Goal: Information Seeking & Learning: Learn about a topic

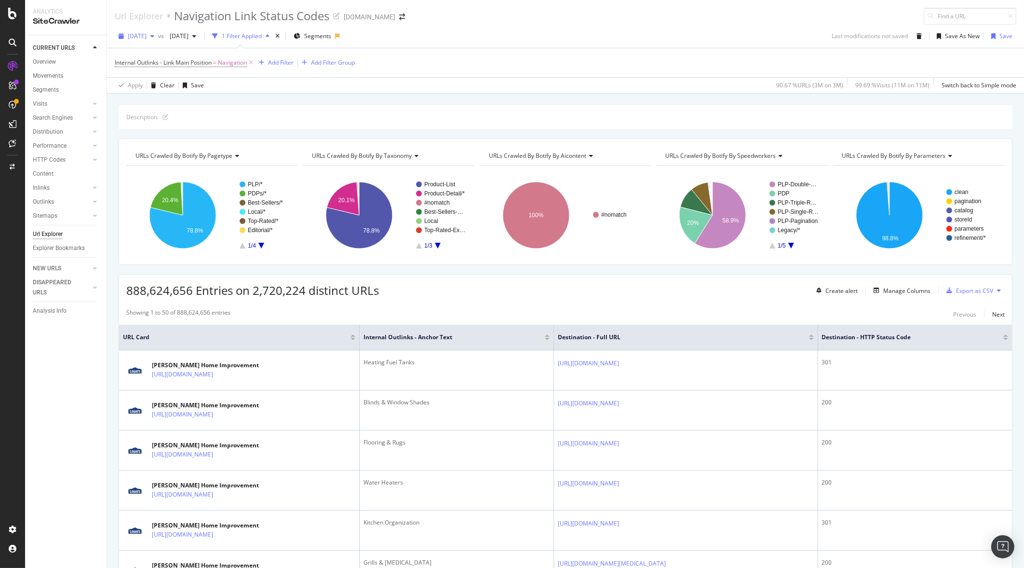
click at [147, 38] on span "[DATE]" at bounding box center [137, 36] width 19 height 8
click at [166, 32] on span "vs" at bounding box center [162, 36] width 8 height 8
click at [158, 34] on div "button" at bounding box center [153, 36] width 12 height 6
click at [169, 68] on div "[DATE]" at bounding box center [230, 70] width 202 height 9
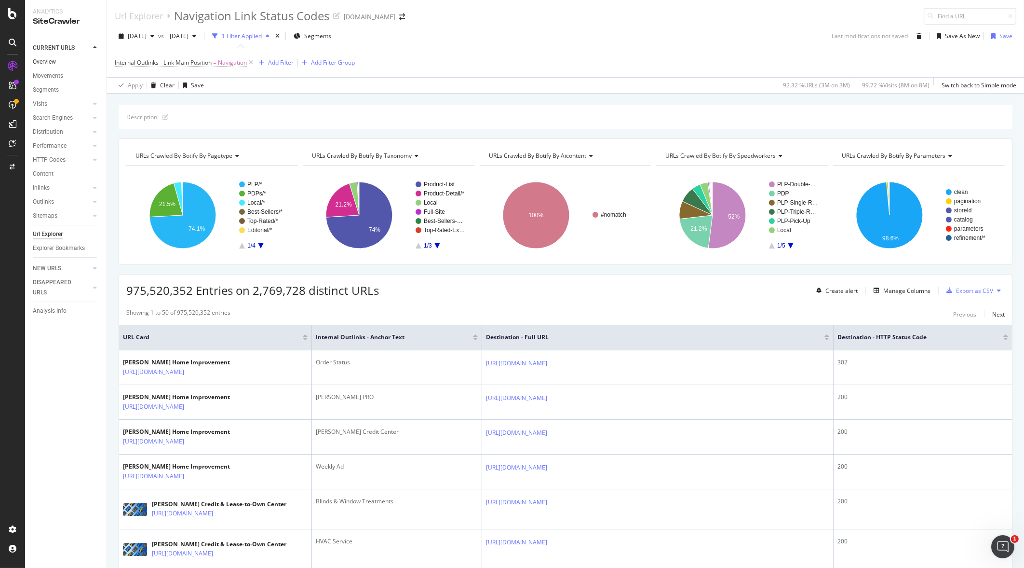
click at [65, 59] on link "Overview" at bounding box center [66, 62] width 67 height 10
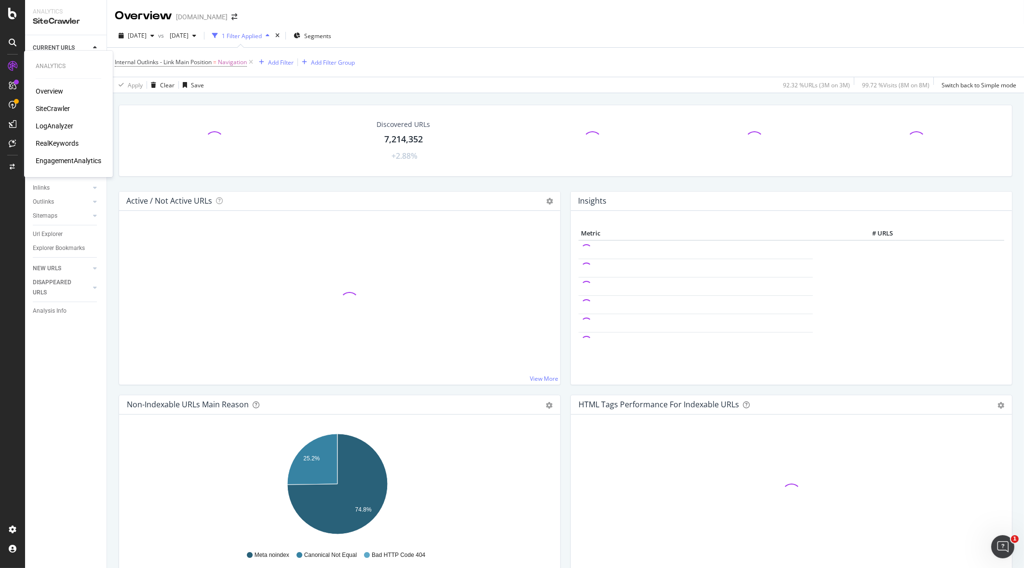
click at [63, 140] on div "RealKeywords" at bounding box center [57, 143] width 43 height 10
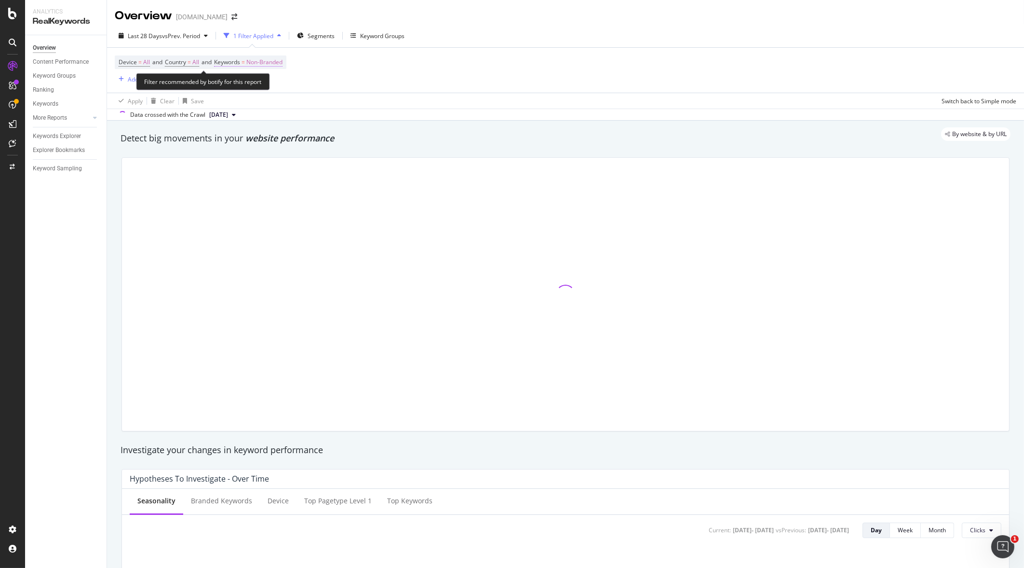
click at [239, 60] on span "Keywords" at bounding box center [227, 62] width 26 height 8
click at [255, 89] on div "Non-Branded" at bounding box center [255, 84] width 52 height 14
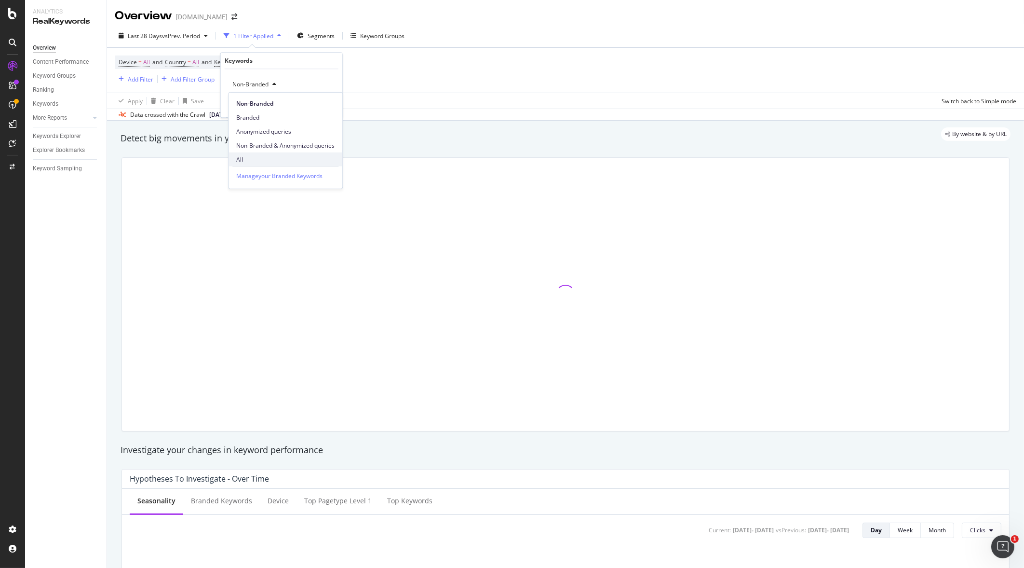
click at [240, 161] on span "All" at bounding box center [285, 159] width 98 height 9
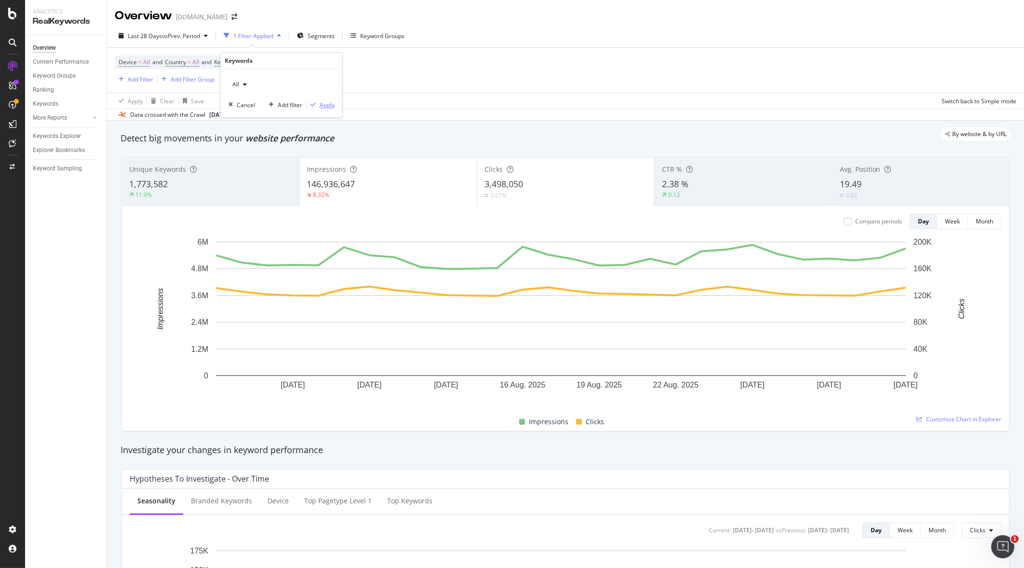
click at [328, 101] on div "Apply" at bounding box center [327, 105] width 15 height 8
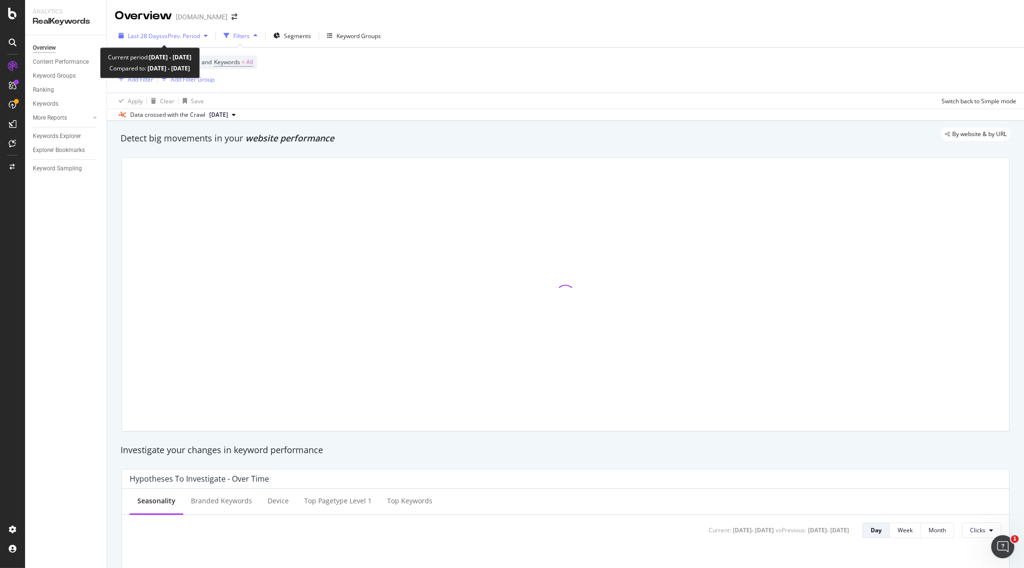
click at [178, 30] on div "Last 28 Days vs Prev. Period" at bounding box center [163, 35] width 97 height 14
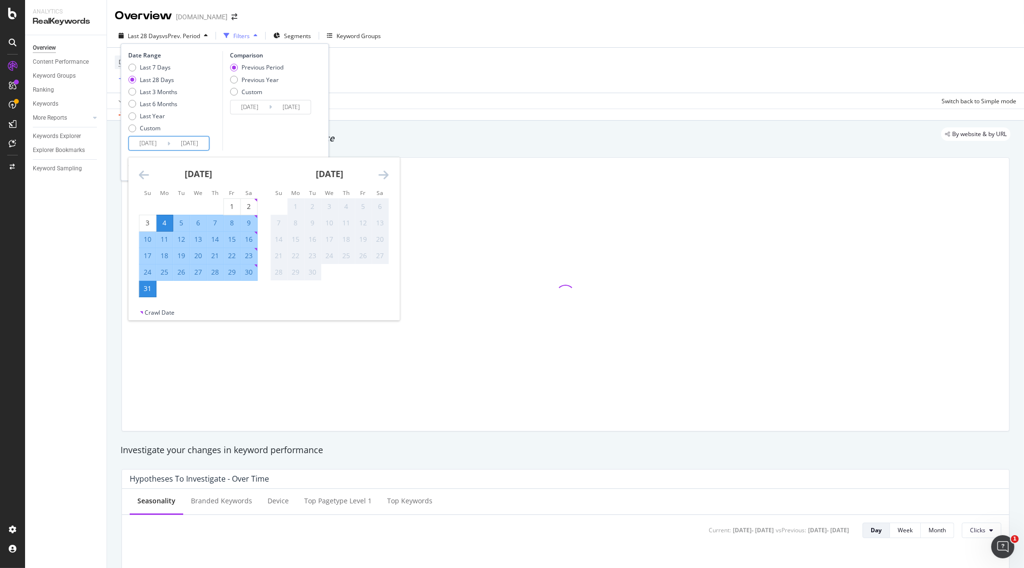
click at [175, 142] on input "[DATE]" at bounding box center [189, 143] width 39 height 14
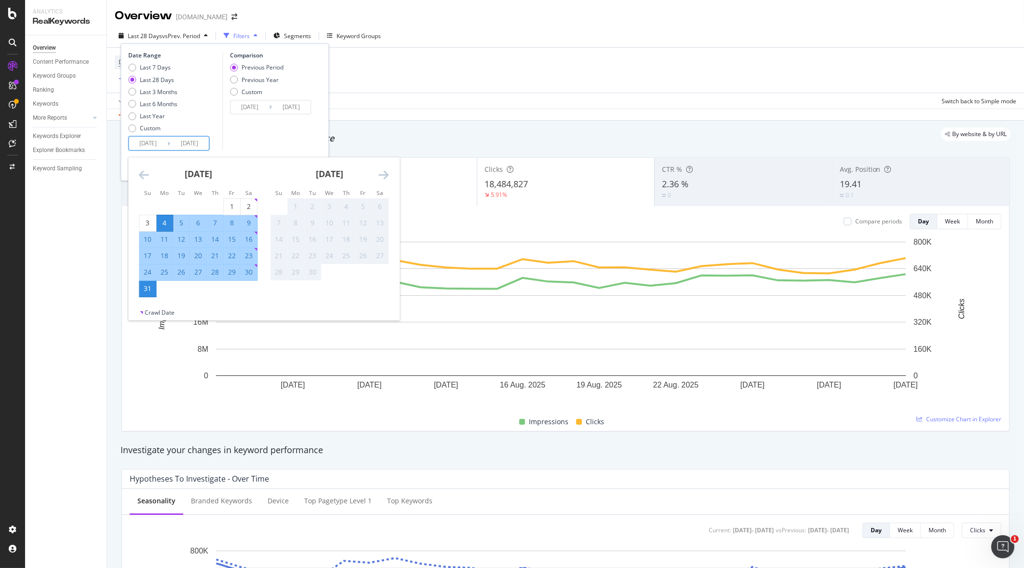
click at [193, 273] on div "27" at bounding box center [198, 272] width 16 height 10
type input "[DATE]"
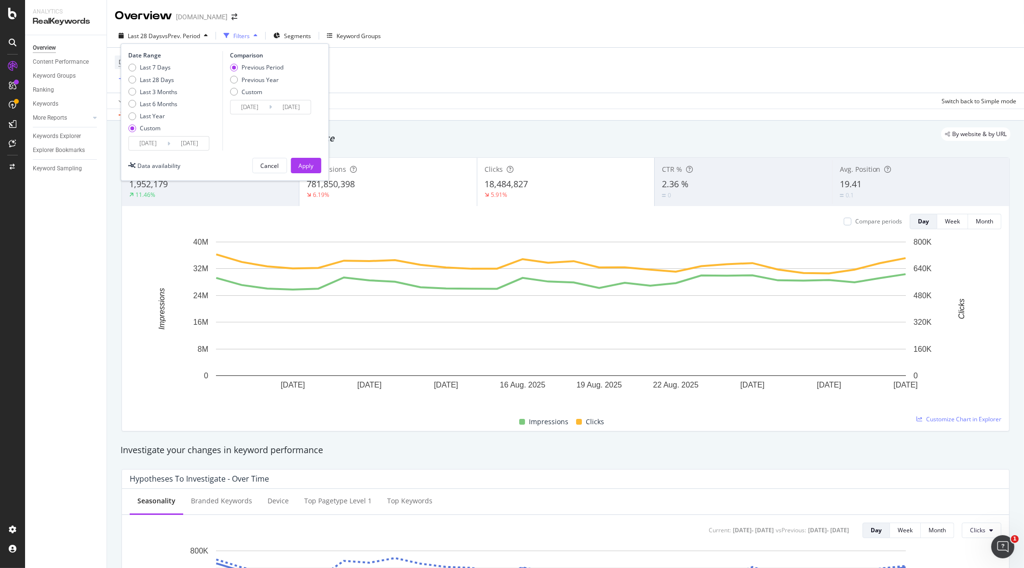
click at [178, 147] on input "[DATE]" at bounding box center [189, 143] width 39 height 14
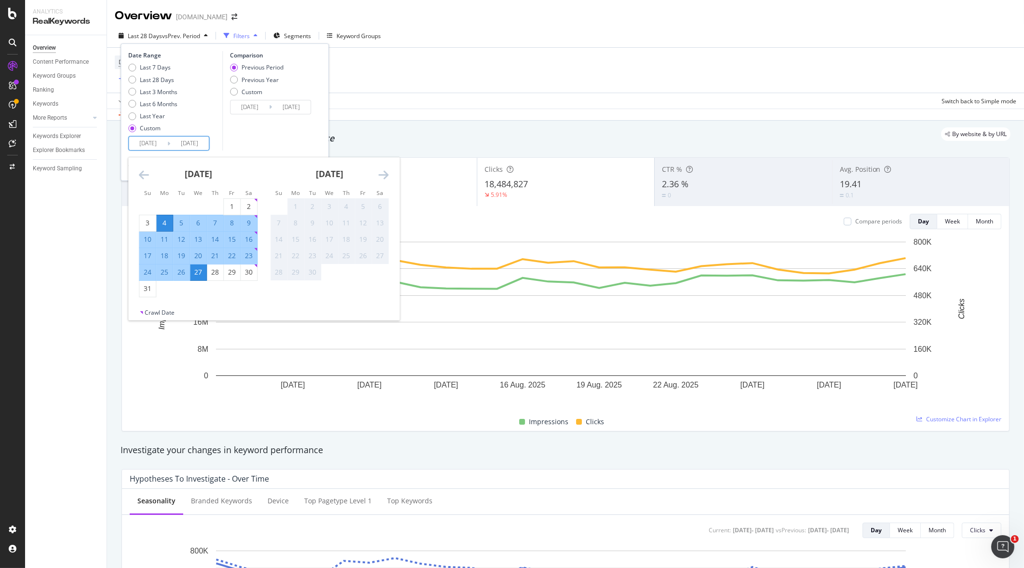
click at [197, 271] on div "27" at bounding box center [198, 272] width 16 height 10
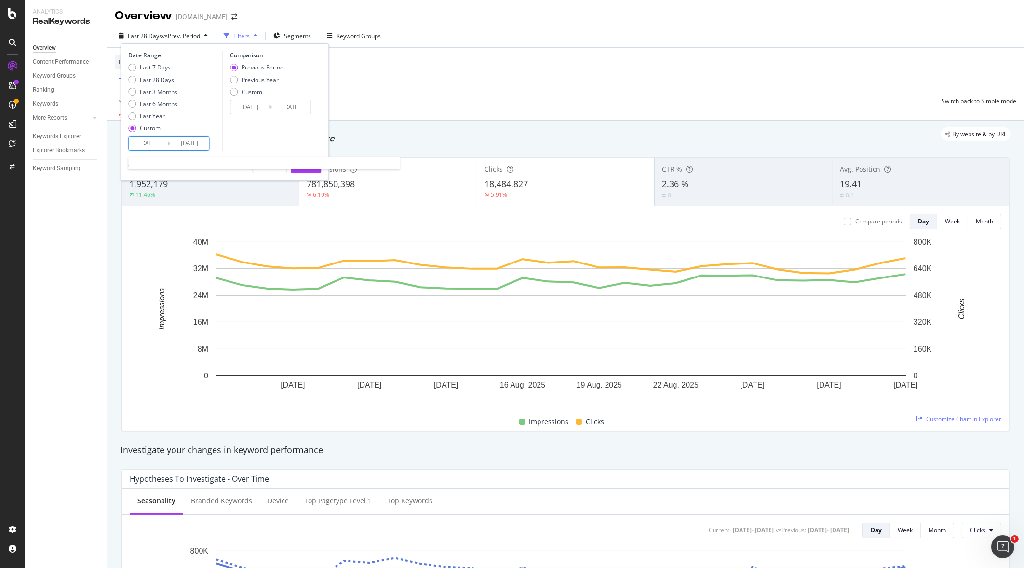
click at [179, 147] on input "[DATE]" at bounding box center [189, 143] width 39 height 14
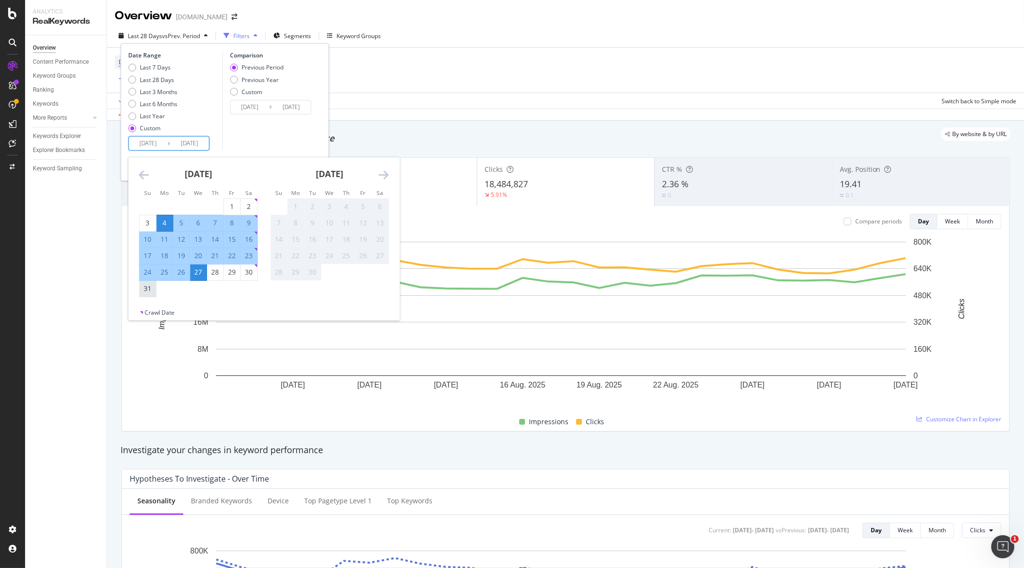
click at [144, 285] on div "31" at bounding box center [147, 289] width 16 height 10
type input "[DATE]"
click at [185, 145] on input "[DATE]" at bounding box center [189, 143] width 39 height 14
click at [198, 273] on div "27" at bounding box center [198, 272] width 16 height 10
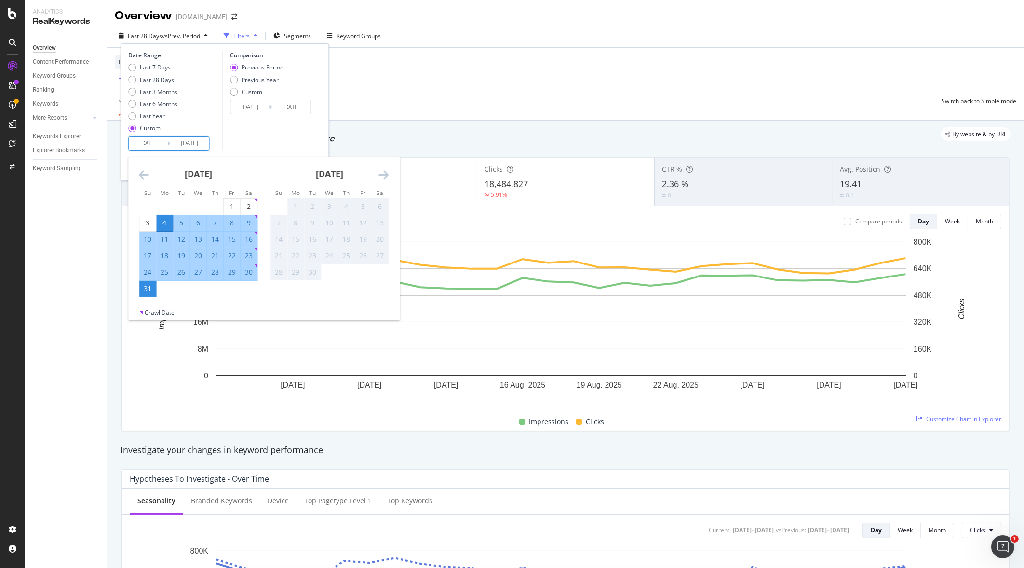
type input "[DATE]"
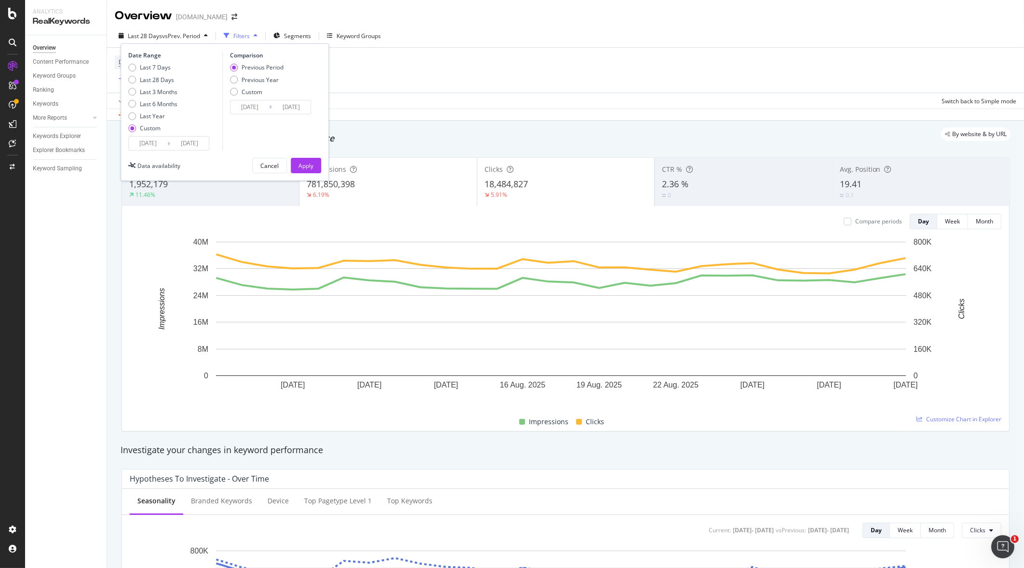
click at [173, 143] on input "[DATE]" at bounding box center [189, 143] width 39 height 14
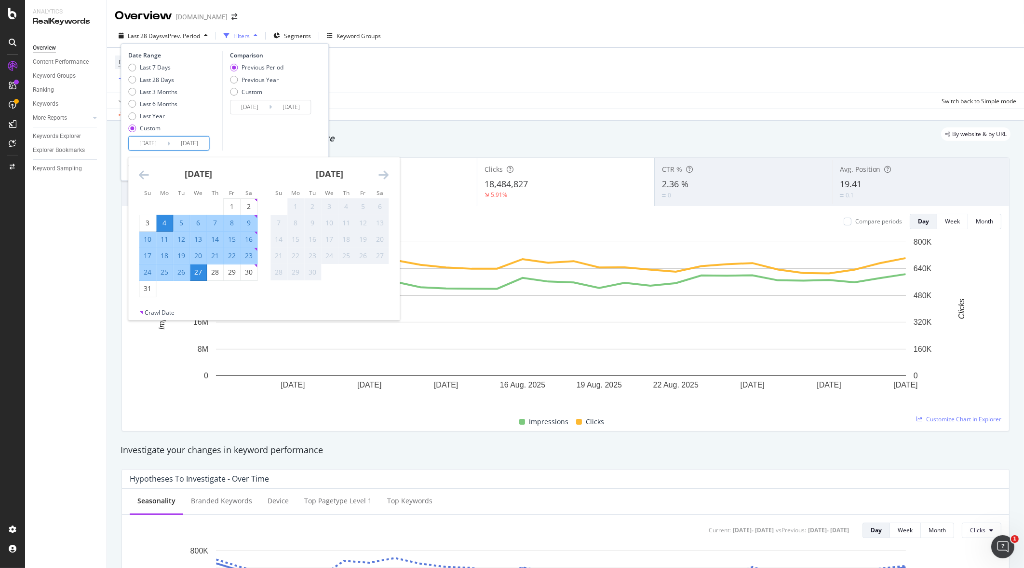
click at [200, 274] on div "27" at bounding box center [198, 272] width 16 height 10
click at [195, 141] on input "[DATE]" at bounding box center [189, 143] width 39 height 14
drag, startPoint x: 239, startPoint y: 265, endPoint x: 245, endPoint y: 277, distance: 13.4
click at [245, 277] on tr "24 25 26 27 28 29 30" at bounding box center [198, 272] width 118 height 16
click at [245, 277] on div "30" at bounding box center [249, 272] width 16 height 10
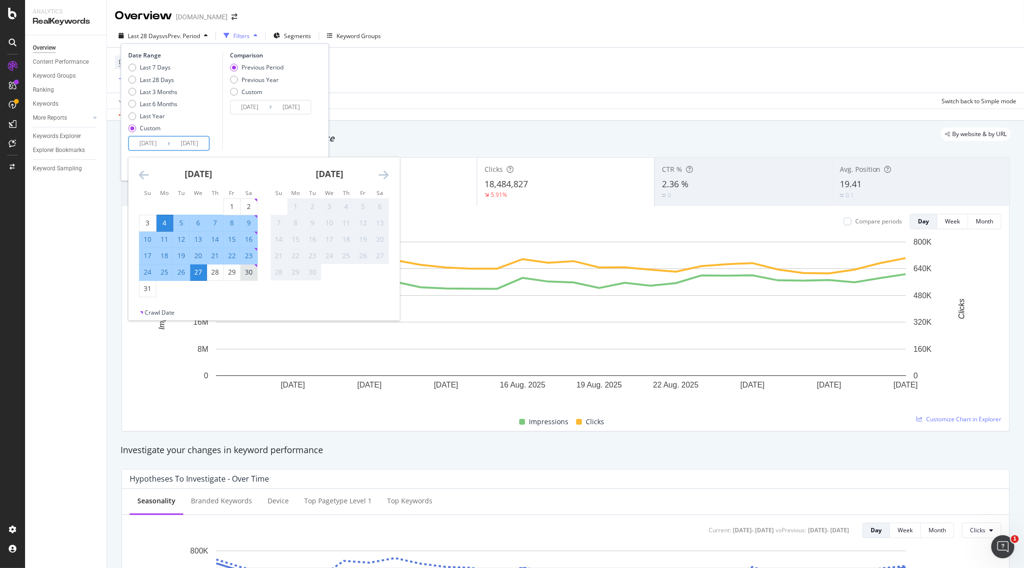
type input "[DATE]"
click at [195, 140] on input "[DATE]" at bounding box center [189, 143] width 39 height 14
click at [197, 275] on div "27" at bounding box center [198, 272] width 16 height 10
click at [197, 275] on rect "A chart." at bounding box center [561, 321] width 863 height 168
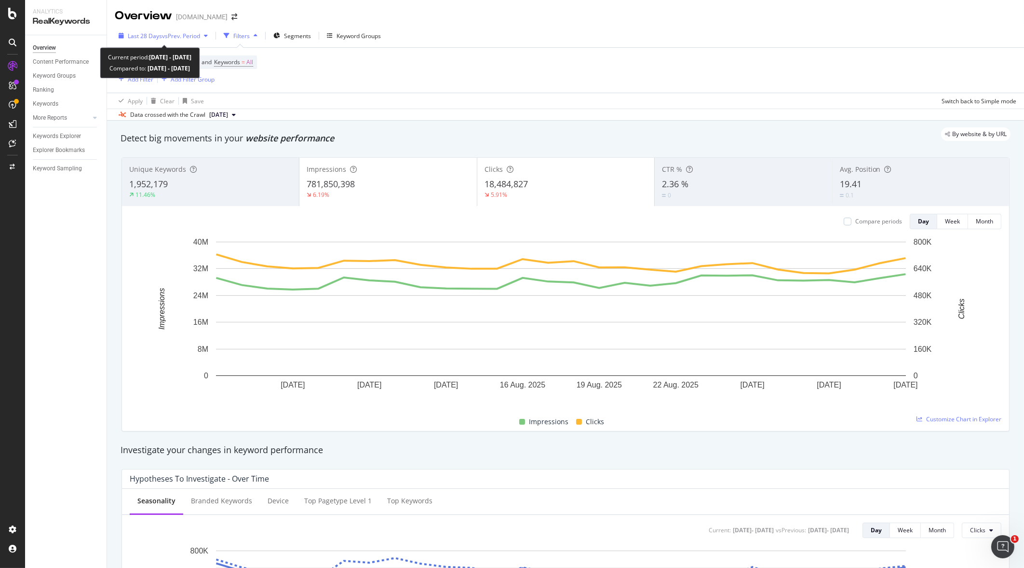
click at [189, 30] on div "Last 28 Days vs Prev. Period" at bounding box center [163, 35] width 97 height 14
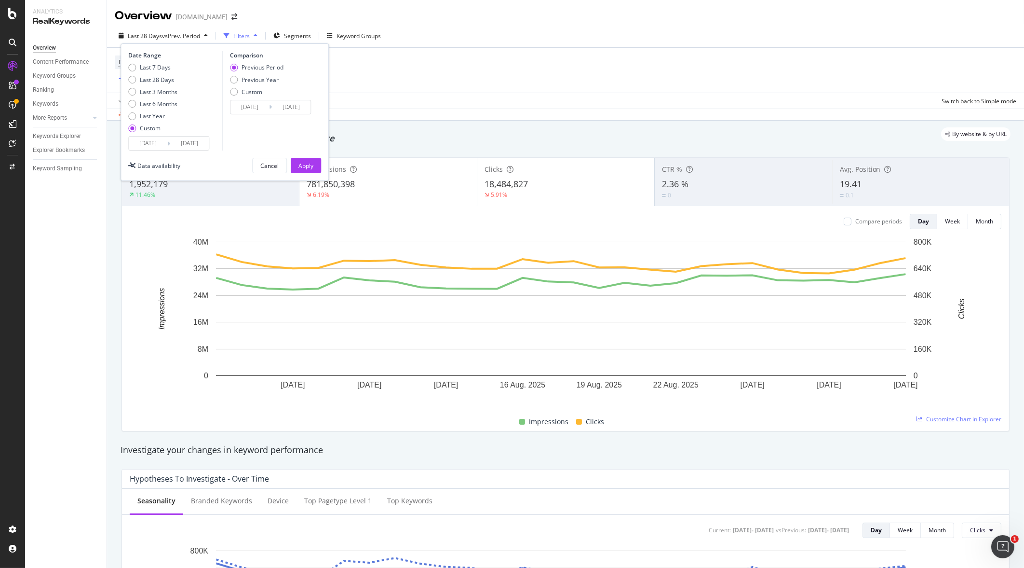
click at [169, 145] on icon at bounding box center [168, 143] width 3 height 9
click at [190, 140] on input "[DATE]" at bounding box center [189, 143] width 39 height 14
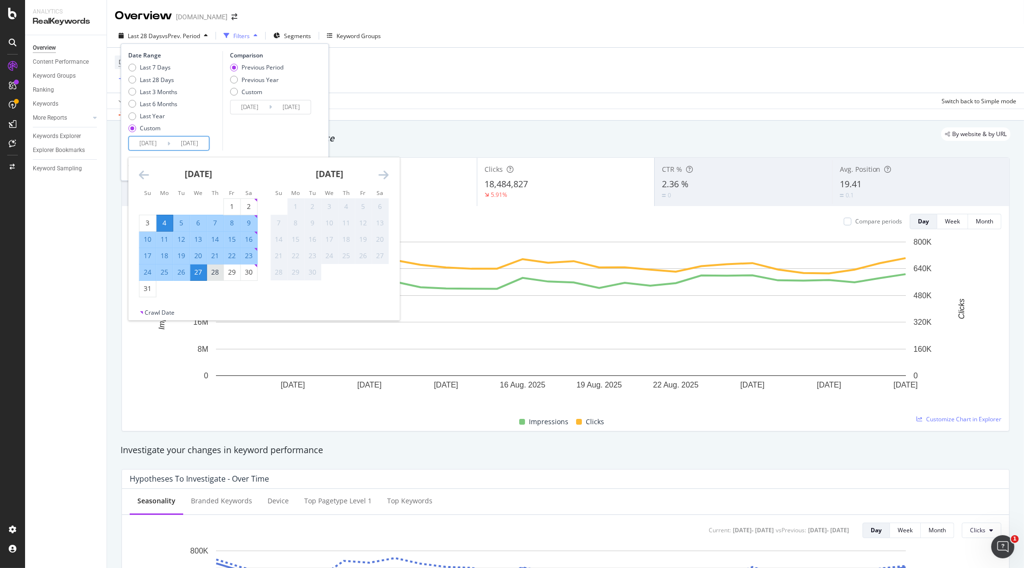
drag, startPoint x: 246, startPoint y: 258, endPoint x: 206, endPoint y: 274, distance: 42.8
click at [206, 274] on tbody "1 2 3 4 5 6 7 8 9 10 11 12 13 14 15 16 17 18 19 20 21 22 23 24 25 26 27 28 29 3…" at bounding box center [198, 247] width 118 height 98
click at [198, 274] on div "27" at bounding box center [198, 272] width 16 height 10
click at [189, 141] on input "[DATE]" at bounding box center [189, 143] width 39 height 14
click at [182, 252] on div "19" at bounding box center [181, 256] width 16 height 10
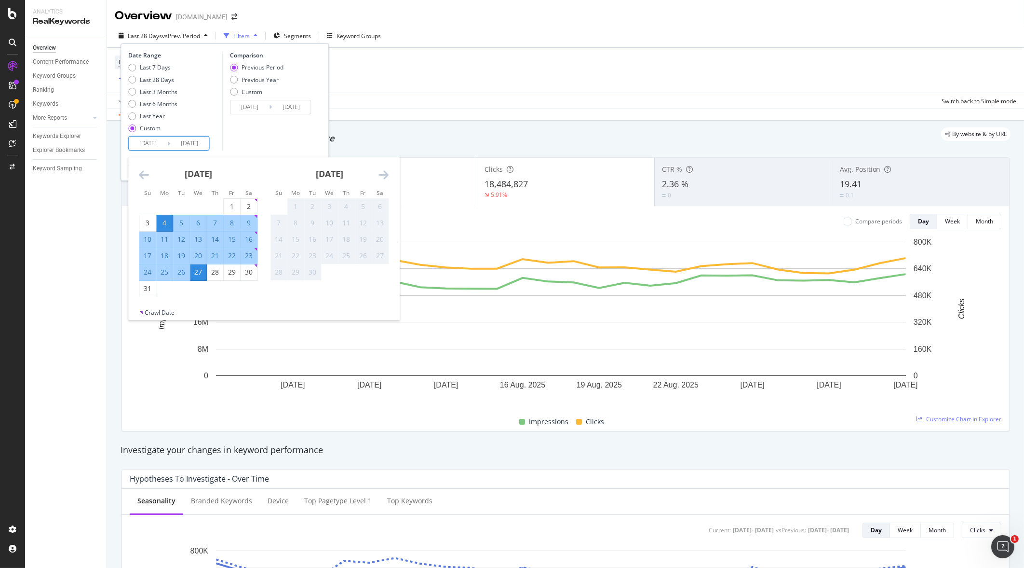
type input "[DATE]"
click at [191, 146] on input "[DATE]" at bounding box center [189, 143] width 39 height 14
click at [197, 272] on div "27" at bounding box center [198, 272] width 16 height 10
type input "[DATE]"
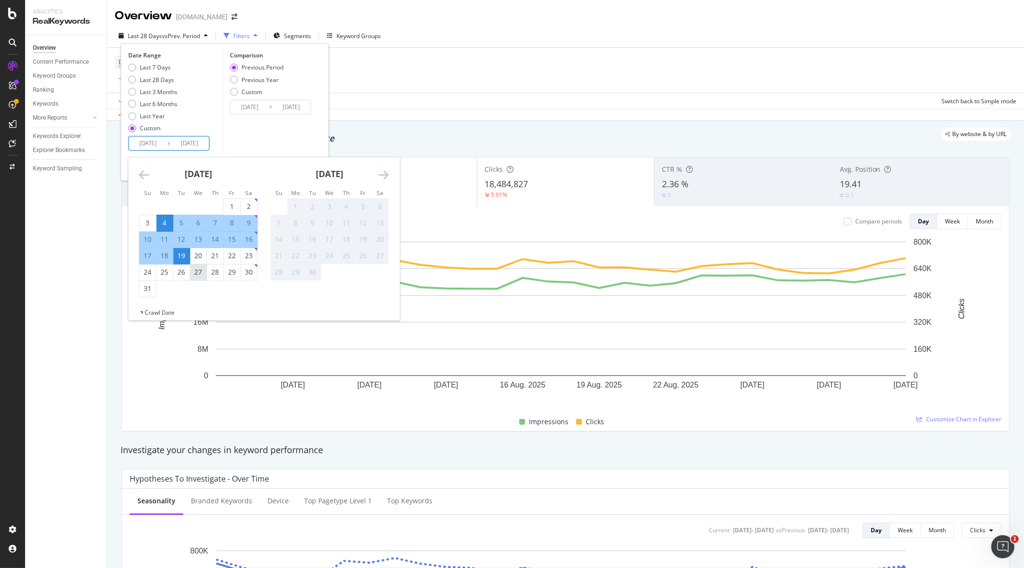
type input "[DATE]"
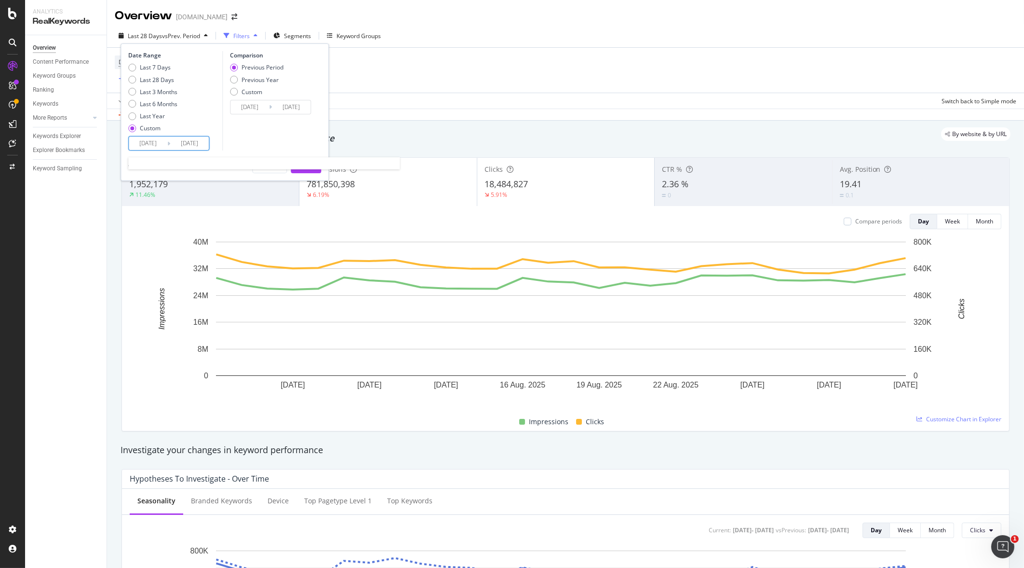
click at [188, 139] on input "[DATE]" at bounding box center [189, 143] width 39 height 14
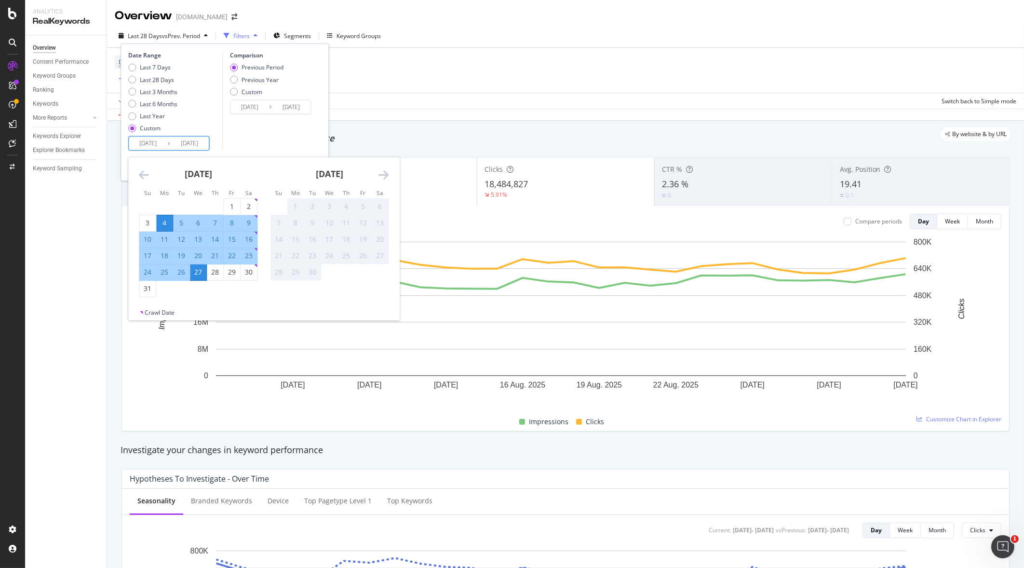
click at [263, 275] on div "[DATE] 1 2 3 4 5 6 7 8 9 10 11 12 13 14 15 16 17 18 19 20 21 22 23 24 25 26 27 …" at bounding box center [198, 227] width 131 height 140
click at [251, 274] on div "30" at bounding box center [249, 272] width 16 height 10
type input "[DATE]"
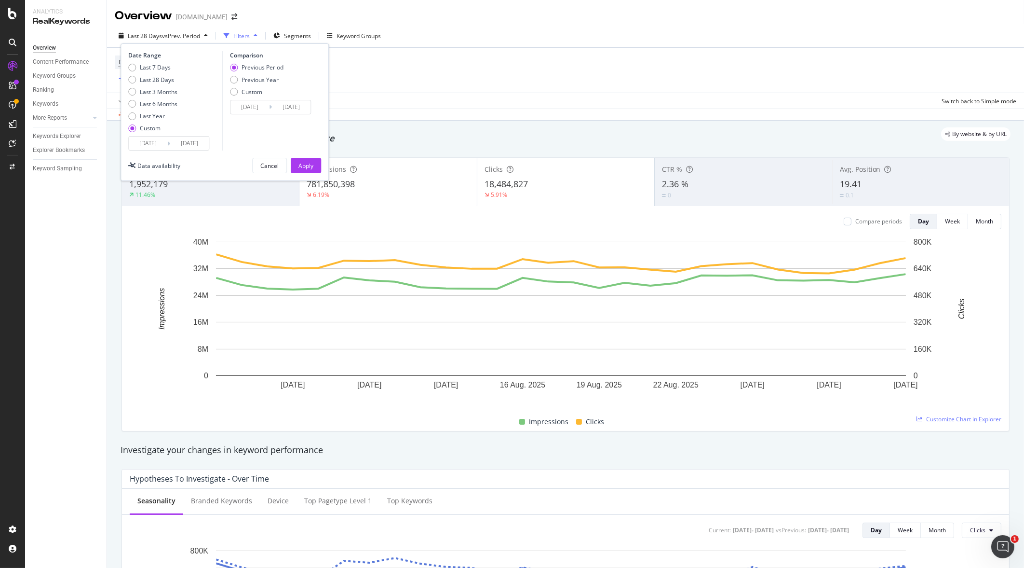
click at [200, 140] on input "[DATE]" at bounding box center [189, 143] width 39 height 14
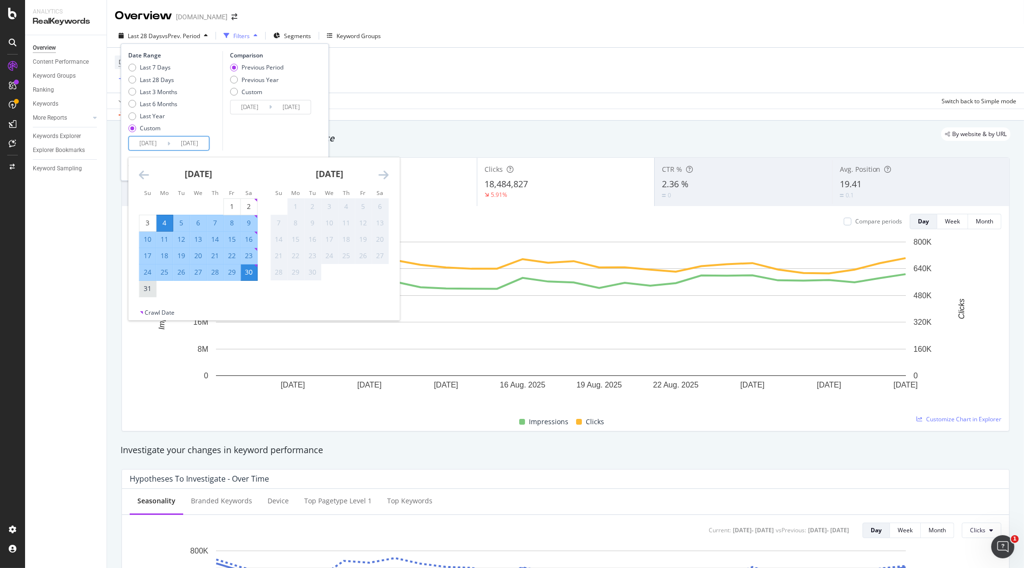
click at [152, 291] on div "31" at bounding box center [147, 289] width 16 height 10
type input "[DATE]"
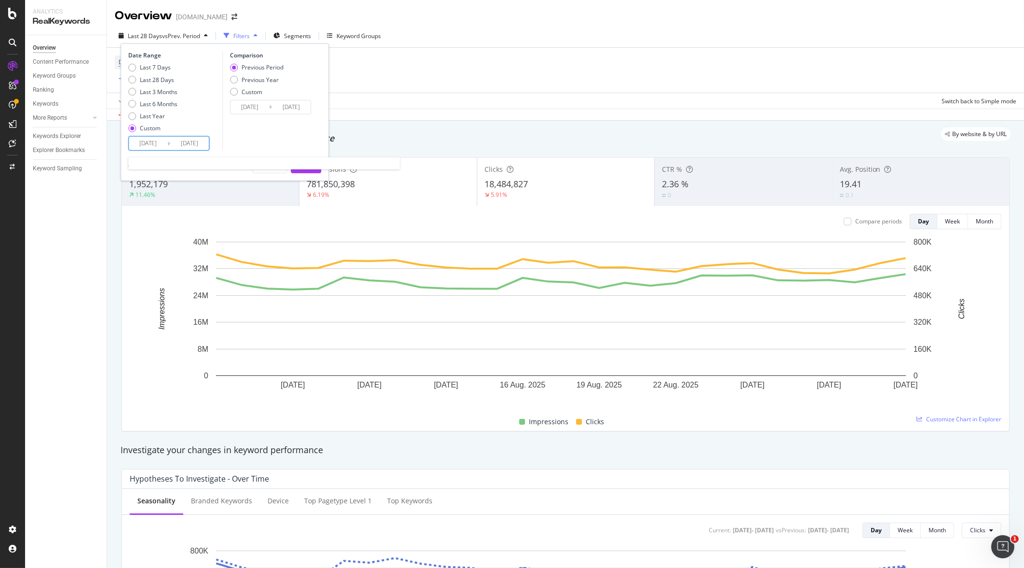
click at [194, 138] on input "[DATE]" at bounding box center [189, 143] width 39 height 14
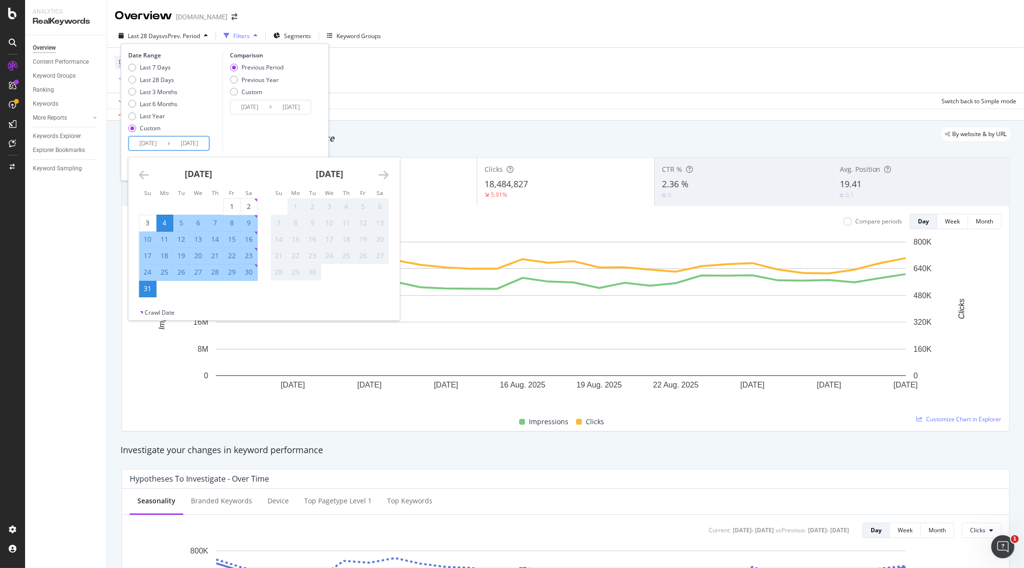
click at [202, 271] on div "27" at bounding box center [198, 272] width 16 height 10
type input "[DATE]"
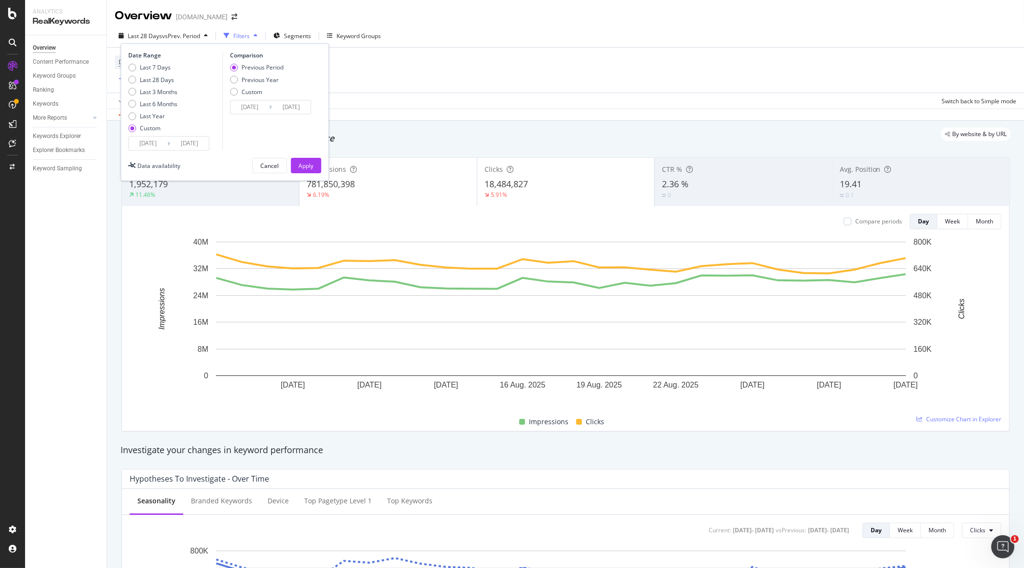
click at [193, 138] on input "[DATE]" at bounding box center [189, 143] width 39 height 14
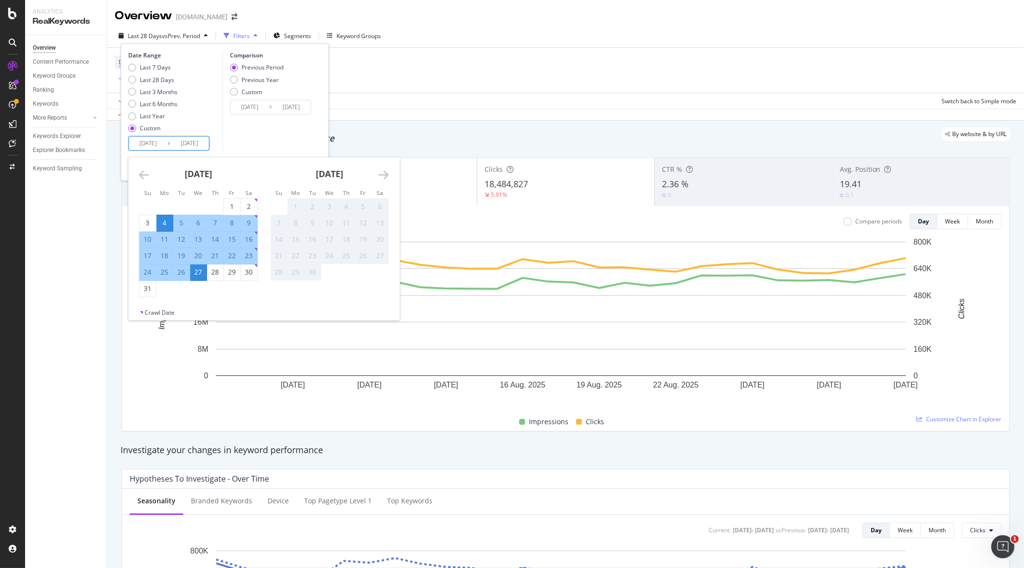
click at [193, 138] on input "[DATE]" at bounding box center [189, 143] width 39 height 14
drag, startPoint x: 162, startPoint y: 224, endPoint x: 219, endPoint y: 276, distance: 77.1
click at [219, 276] on tbody "1 2 3 4 5 6 7 8 9 10 11 12 13 14 15 16 17 18 19 20 21 22 23 24 25 26 27 28 29 3…" at bounding box center [198, 247] width 118 height 98
click at [204, 272] on div "27" at bounding box center [198, 272] width 16 height 10
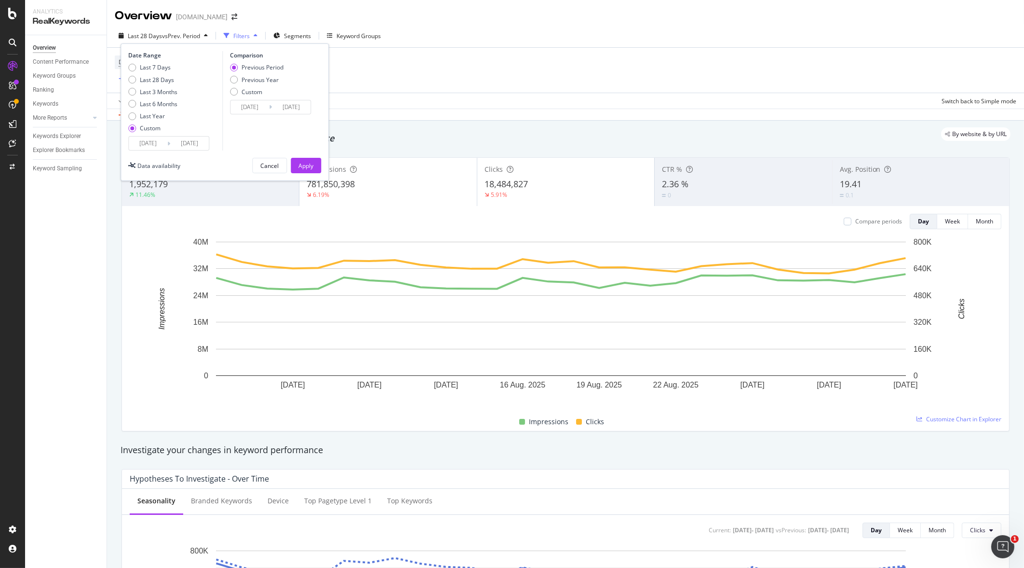
click at [260, 107] on input "[DATE]" at bounding box center [250, 107] width 39 height 14
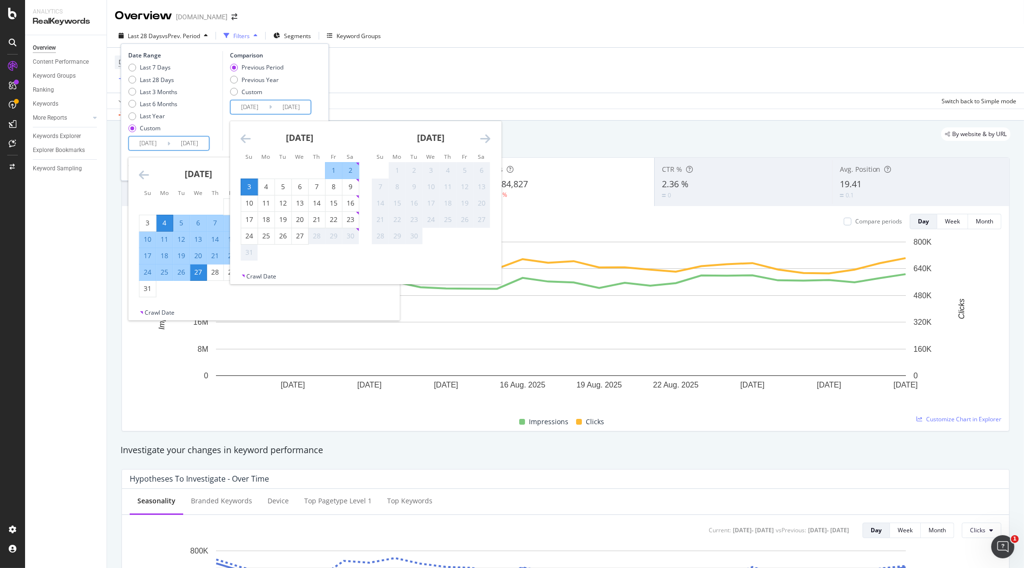
click at [190, 145] on input "[DATE]" at bounding box center [189, 143] width 39 height 14
